Goal: Navigation & Orientation: Find specific page/section

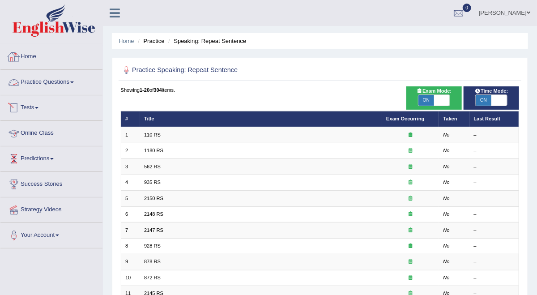
click at [47, 76] on link "Practice Questions" at bounding box center [51, 81] width 102 height 22
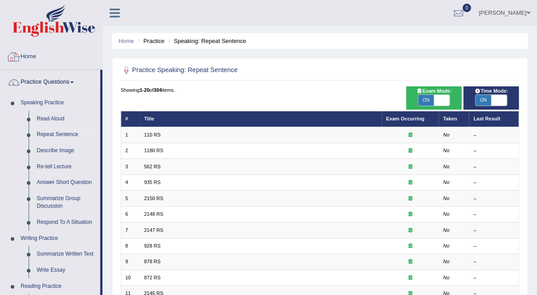
click at [24, 52] on link "Home" at bounding box center [51, 55] width 102 height 22
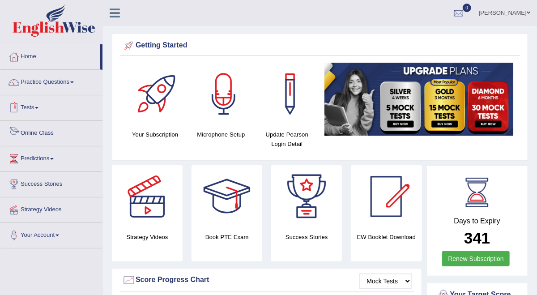
click at [57, 132] on link "Online Class" at bounding box center [51, 132] width 102 height 22
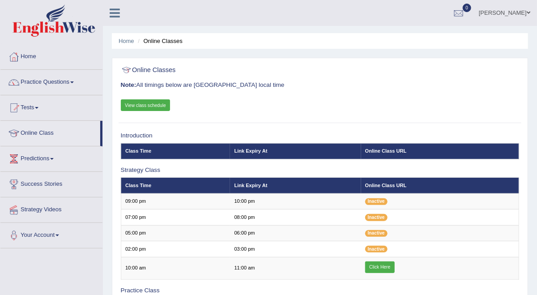
scroll to position [119, 0]
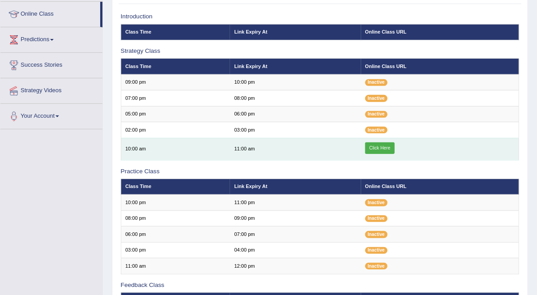
click at [387, 154] on link "Click Here" at bounding box center [380, 148] width 30 height 12
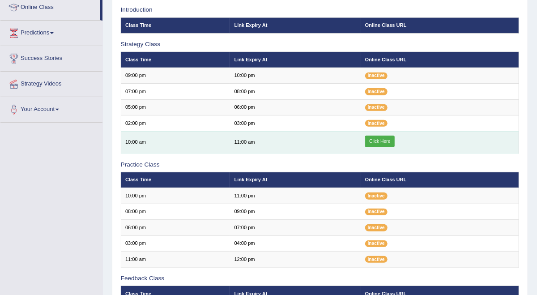
click at [378, 147] on link "Click Here" at bounding box center [380, 142] width 30 height 12
click at [390, 147] on link "Click Here" at bounding box center [380, 142] width 30 height 12
click at [374, 147] on link "Click Here" at bounding box center [380, 142] width 30 height 12
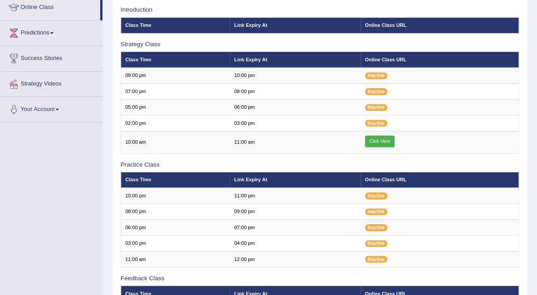
scroll to position [126, 0]
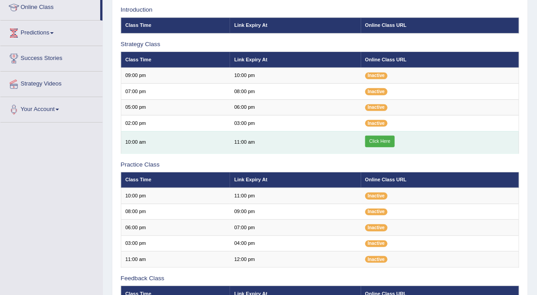
click at [393, 147] on link "Click Here" at bounding box center [380, 142] width 30 height 12
click at [386, 147] on link "Click Here" at bounding box center [380, 142] width 30 height 12
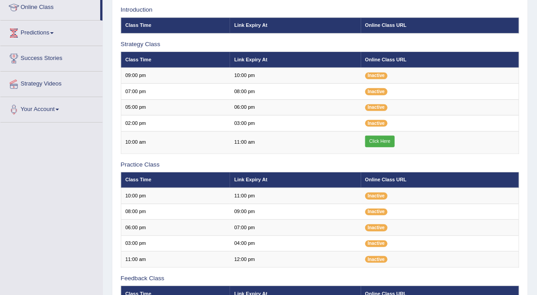
scroll to position [126, 0]
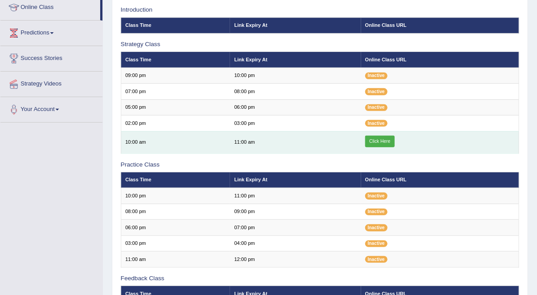
click at [383, 147] on link "Click Here" at bounding box center [380, 142] width 30 height 12
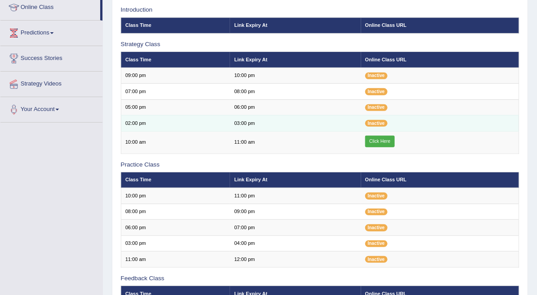
scroll to position [186, 0]
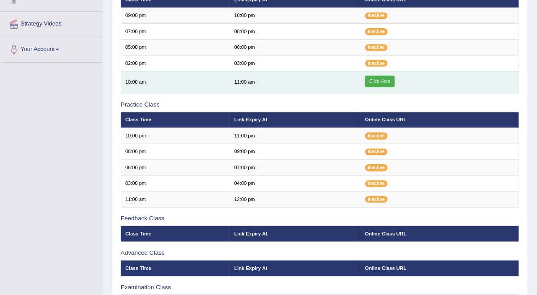
click at [374, 87] on link "Click Here" at bounding box center [380, 82] width 30 height 12
click at [387, 87] on link "Click Here" at bounding box center [380, 82] width 30 height 12
click at [394, 87] on link "Click Here" at bounding box center [380, 82] width 30 height 12
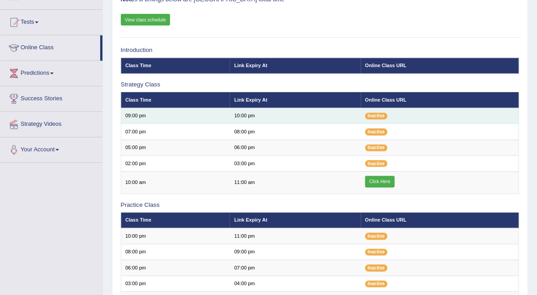
scroll to position [146, 0]
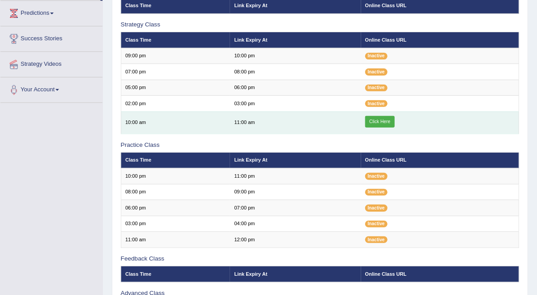
click at [389, 128] on link "Click Here" at bounding box center [380, 122] width 30 height 12
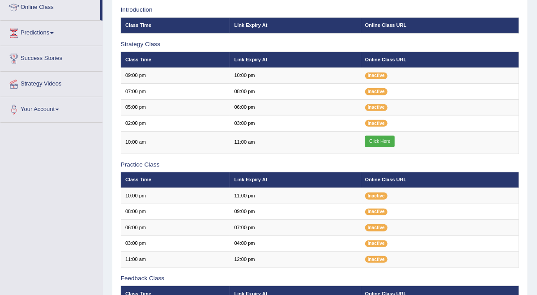
scroll to position [239, 0]
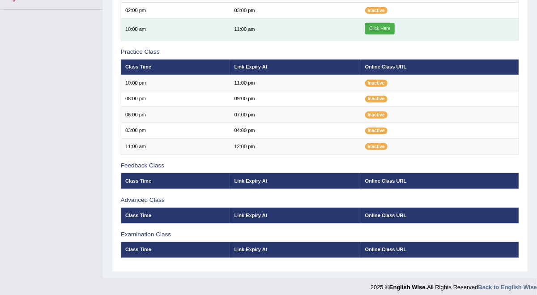
click at [393, 34] on link "Click Here" at bounding box center [380, 29] width 30 height 12
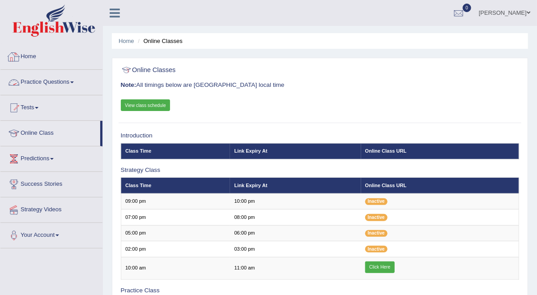
click at [57, 84] on link "Practice Questions" at bounding box center [51, 81] width 102 height 22
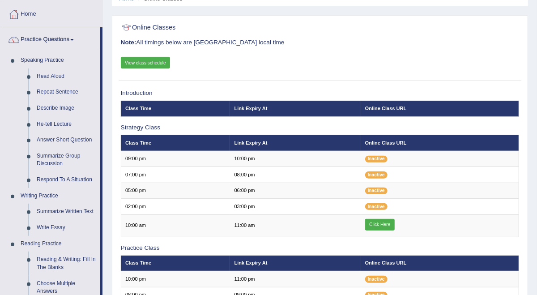
scroll to position [60, 0]
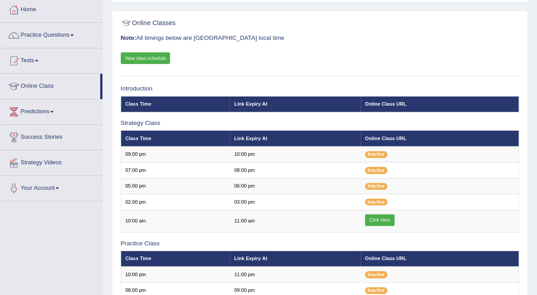
scroll to position [47, 0]
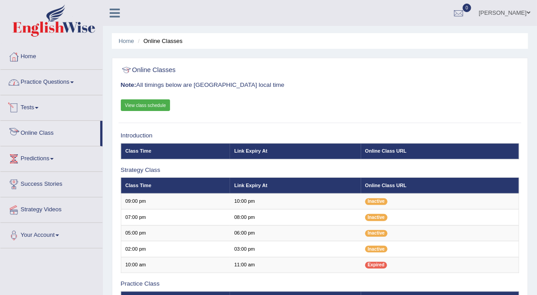
click at [69, 82] on link "Practice Questions" at bounding box center [51, 81] width 102 height 22
